Goal: Use online tool/utility: Utilize a website feature to perform a specific function

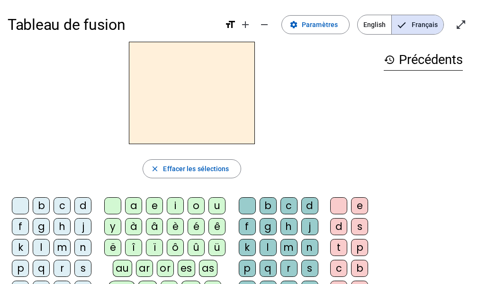
click at [64, 243] on div "m" at bounding box center [62, 247] width 17 height 17
click at [135, 201] on div "a" at bounding box center [133, 205] width 17 height 17
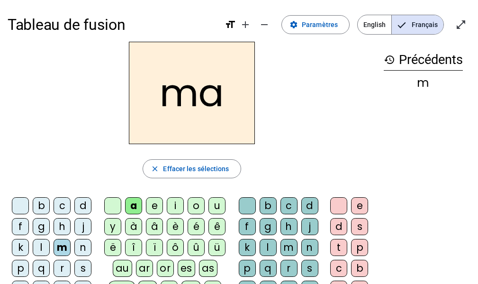
click at [42, 244] on div "l" at bounding box center [41, 247] width 17 height 17
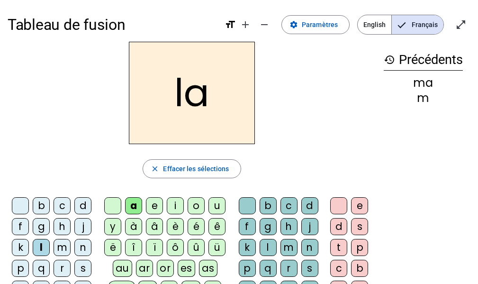
click at [155, 206] on div "e" at bounding box center [154, 205] width 17 height 17
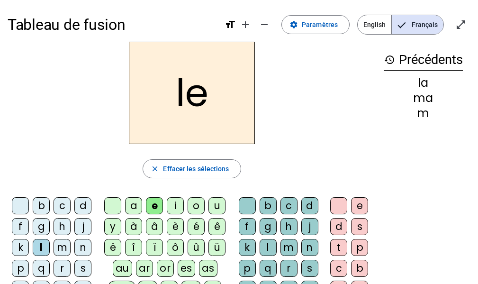
click at [86, 205] on div "d" at bounding box center [82, 205] width 17 height 17
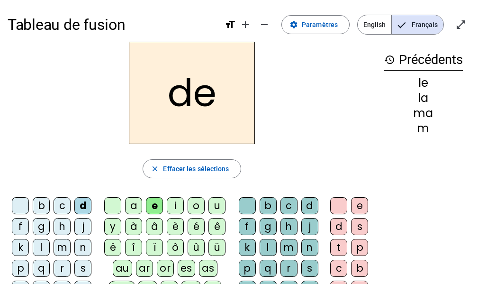
click at [219, 204] on div "u" at bounding box center [216, 205] width 17 height 17
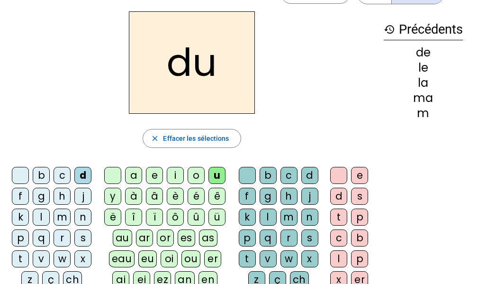
scroll to position [31, 0]
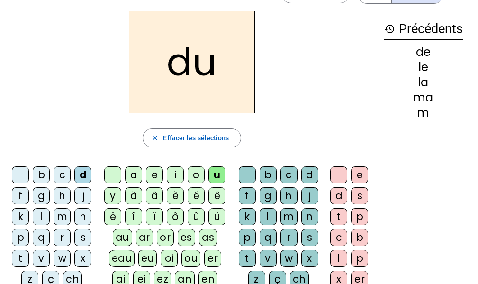
click at [19, 255] on div "t" at bounding box center [20, 258] width 17 height 17
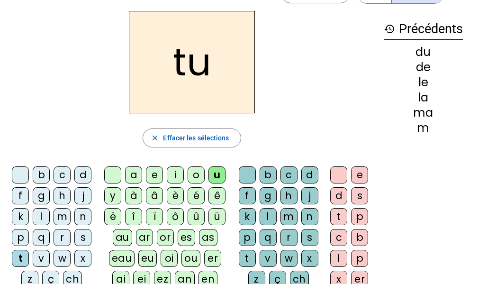
click at [130, 171] on div "a" at bounding box center [133, 174] width 17 height 17
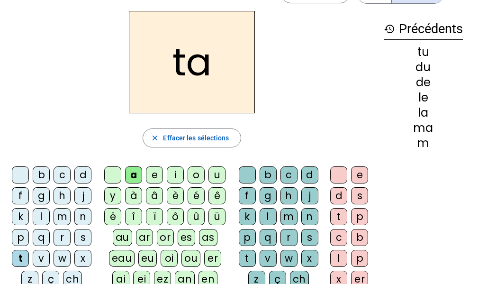
click at [155, 170] on div "e" at bounding box center [154, 174] width 17 height 17
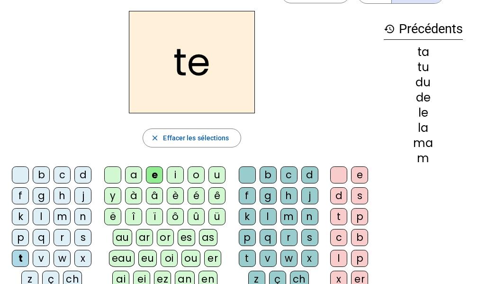
click at [60, 217] on div "m" at bounding box center [62, 216] width 17 height 17
